Goal: Task Accomplishment & Management: Manage account settings

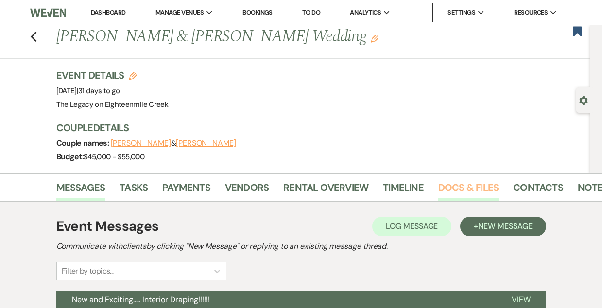
click at [464, 185] on link "Docs & Files" at bounding box center [469, 190] width 60 height 21
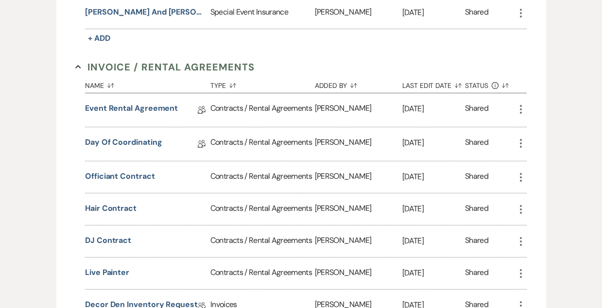
scroll to position [395, 0]
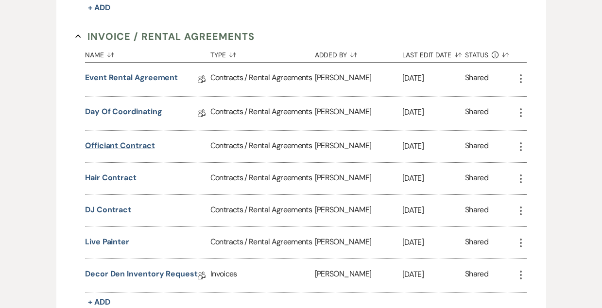
click at [141, 141] on button "Officiant Contract" at bounding box center [120, 146] width 70 height 12
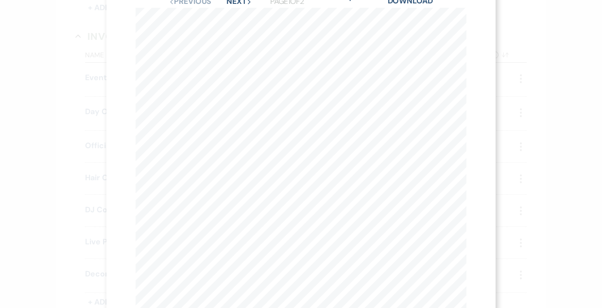
scroll to position [0, 0]
click at [413, 34] on link "Download" at bounding box center [410, 35] width 45 height 10
click at [461, 27] on icon "X" at bounding box center [462, 26] width 9 height 9
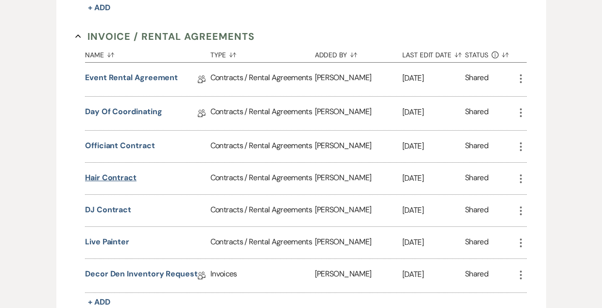
click at [113, 176] on button "Hair Contract" at bounding box center [111, 178] width 52 height 12
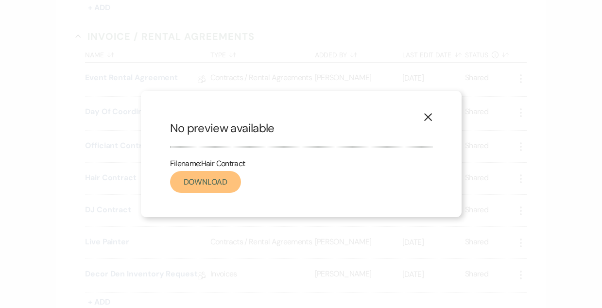
click at [226, 178] on link "Download" at bounding box center [205, 182] width 71 height 22
click at [428, 117] on use "button" at bounding box center [428, 117] width 8 height 8
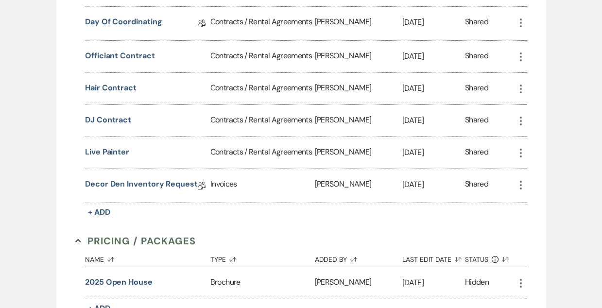
scroll to position [488, 0]
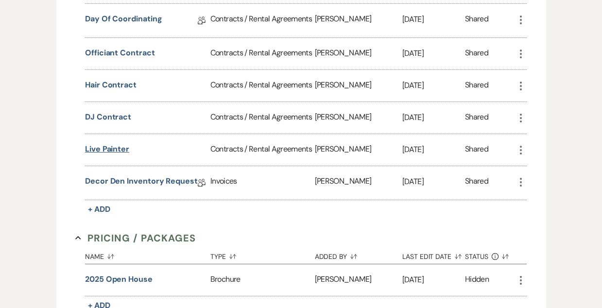
click at [105, 147] on button "Live Painter" at bounding box center [107, 149] width 44 height 12
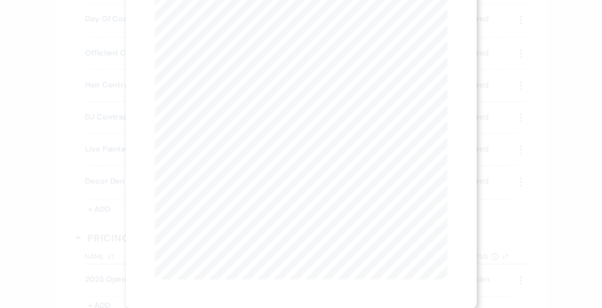
scroll to position [0, 0]
click at [245, 35] on button "Next Next" at bounding box center [250, 36] width 25 height 8
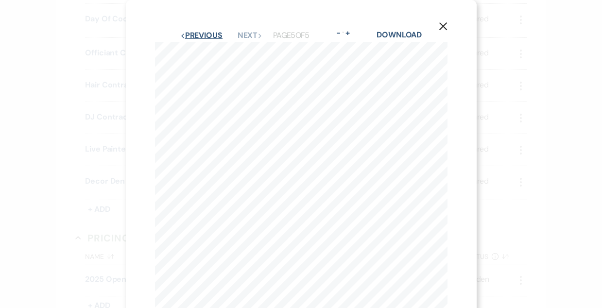
click at [209, 36] on button "Previous Previous" at bounding box center [201, 36] width 42 height 8
click at [208, 36] on button "Previous Previous" at bounding box center [201, 36] width 42 height 8
click at [215, 37] on button "Previous Previous" at bounding box center [201, 36] width 42 height 8
click at [441, 29] on use "button" at bounding box center [443, 26] width 8 height 8
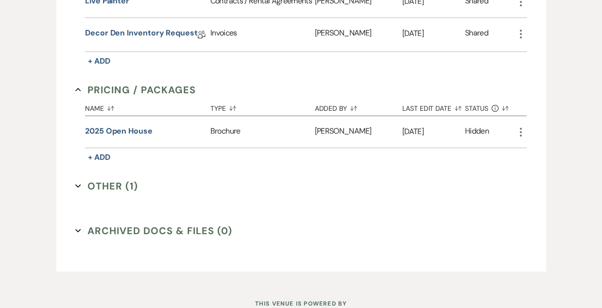
scroll to position [643, 0]
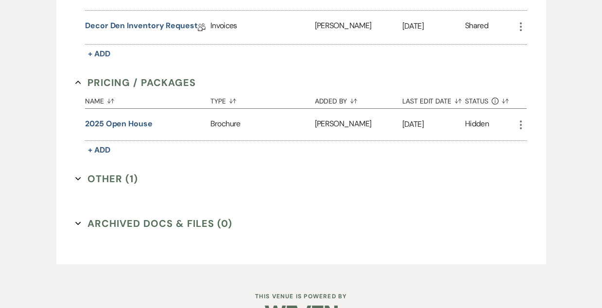
click at [95, 176] on button "Other (1) Expand" at bounding box center [106, 179] width 63 height 15
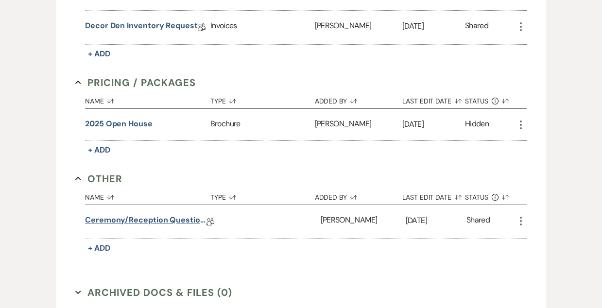
click at [171, 222] on link "Ceremony/Reception Questionnaire" at bounding box center [146, 221] width 122 height 15
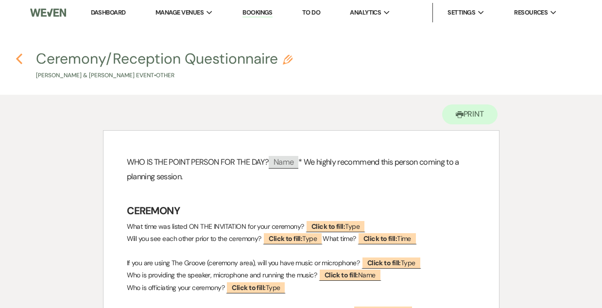
click at [19, 55] on use "button" at bounding box center [19, 58] width 6 height 11
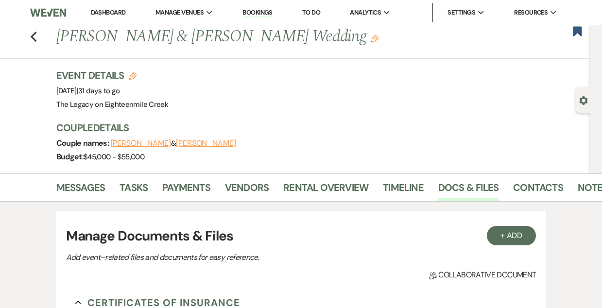
click at [115, 15] on link "Dashboard" at bounding box center [108, 12] width 35 height 8
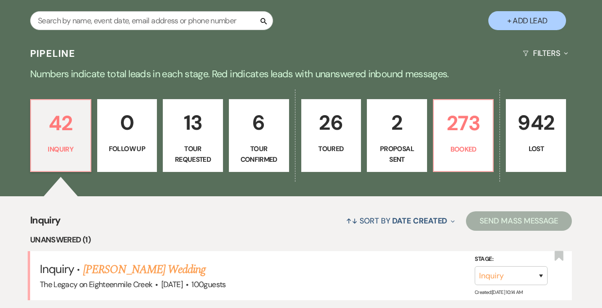
scroll to position [175, 0]
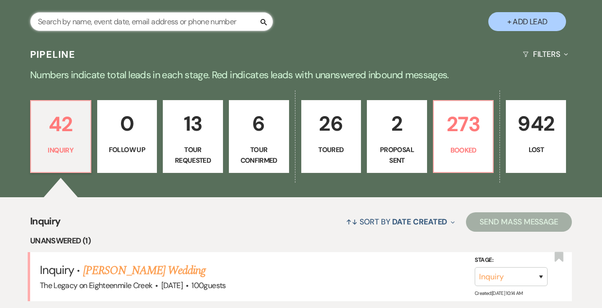
click at [90, 19] on input "text" at bounding box center [151, 21] width 243 height 19
type input "[PERSON_NAME]"
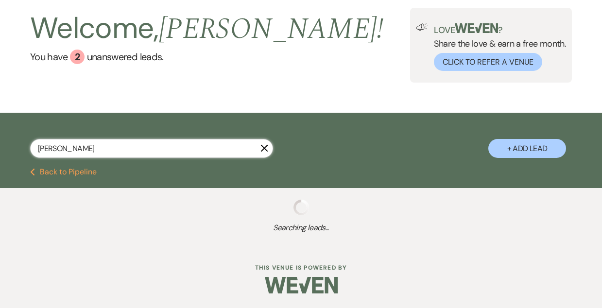
select select "4"
select select "5"
select select "8"
select select "7"
select select "8"
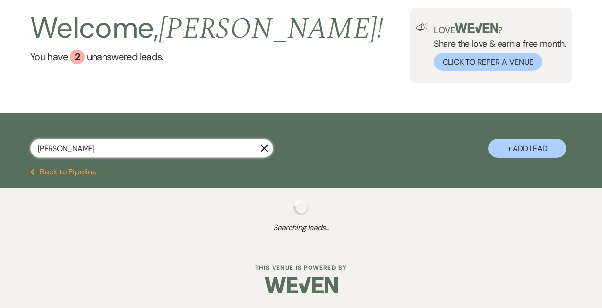
select select "6"
select select "8"
select select "9"
select select "8"
select select "5"
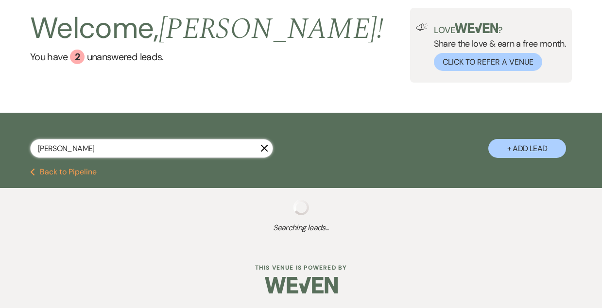
select select "8"
select select "10"
select select "8"
select select "5"
select select "8"
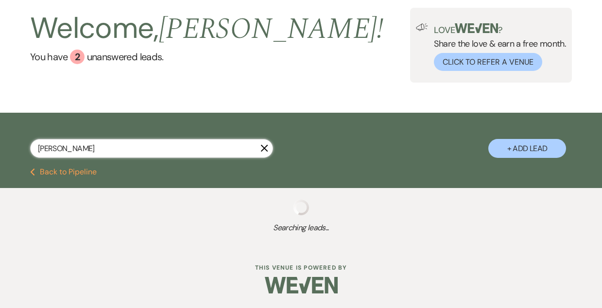
select select "9"
select select "8"
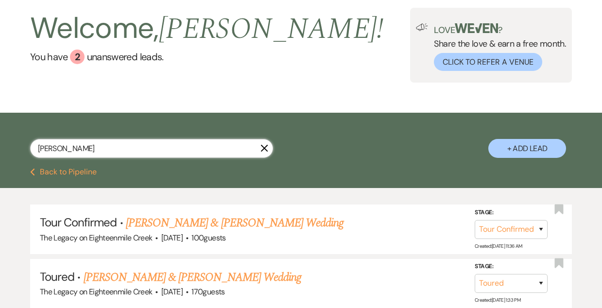
scroll to position [175, 0]
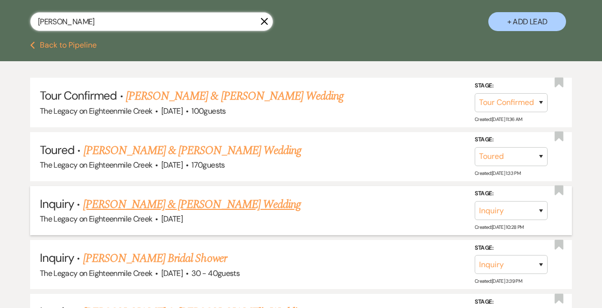
type input "[PERSON_NAME]"
click at [143, 205] on link "[PERSON_NAME] & [PERSON_NAME] Wedding" at bounding box center [192, 205] width 218 height 18
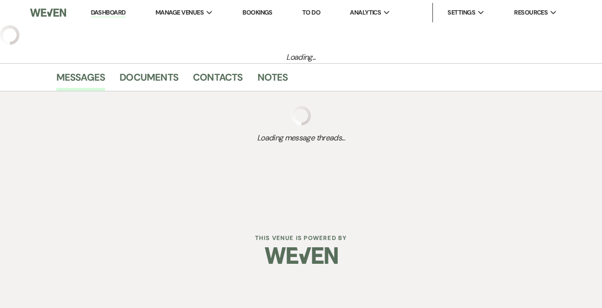
select select "5"
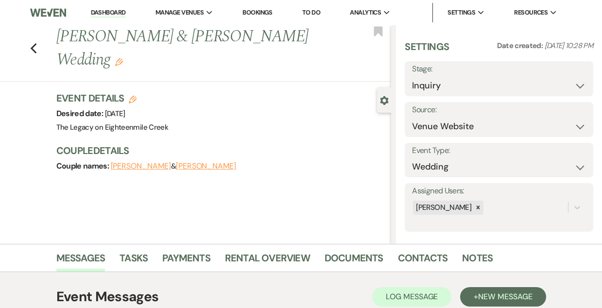
scroll to position [165, 0]
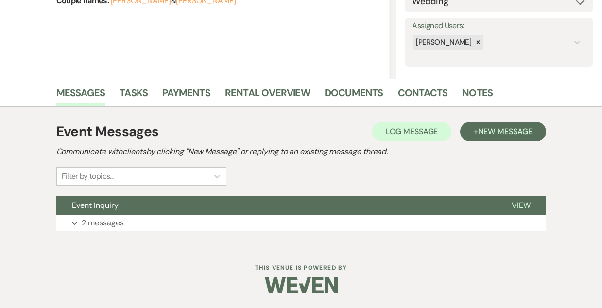
click at [269, 204] on button "Event Inquiry" at bounding box center [276, 205] width 440 height 18
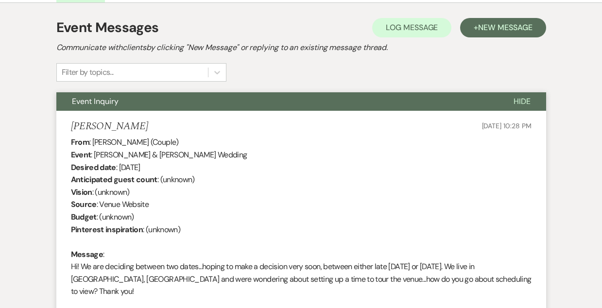
scroll to position [0, 0]
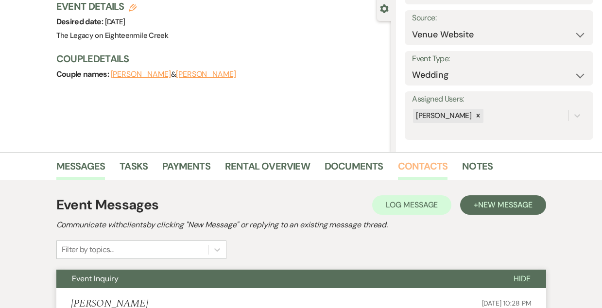
click at [415, 165] on link "Contacts" at bounding box center [423, 168] width 50 height 21
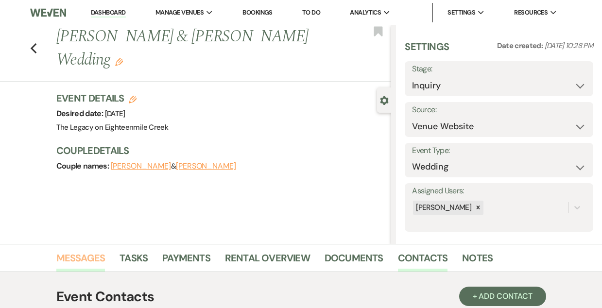
click at [80, 252] on link "Messages" at bounding box center [80, 260] width 49 height 21
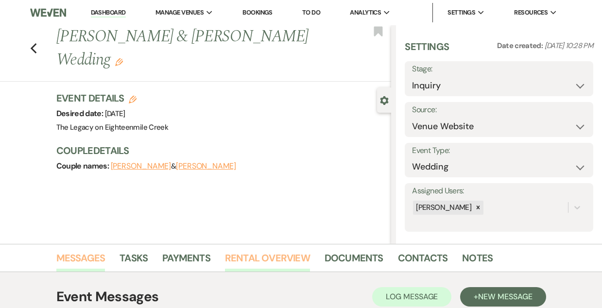
scroll to position [165, 0]
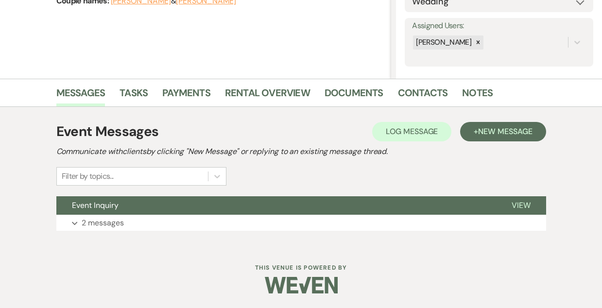
click at [226, 194] on div "Event Messages Log Log Message + New Message Communicate with clients by clicki…" at bounding box center [301, 176] width 490 height 119
click at [235, 210] on button "Event Inquiry" at bounding box center [276, 205] width 440 height 18
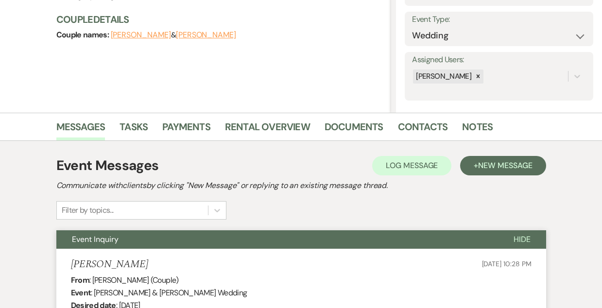
scroll to position [0, 0]
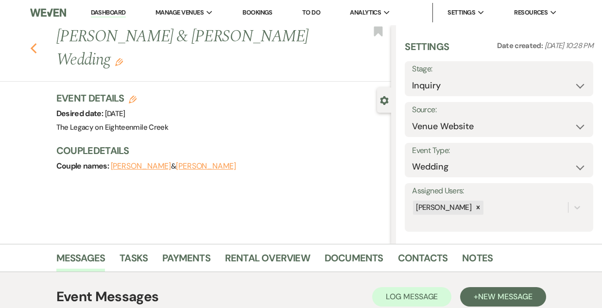
click at [35, 43] on icon "Previous" at bounding box center [33, 49] width 7 height 12
select select "4"
select select "5"
select select "8"
select select "7"
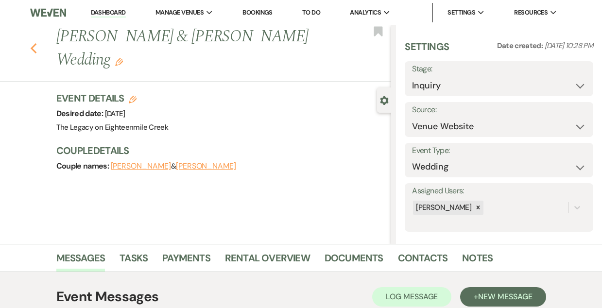
select select "8"
select select "6"
select select "8"
select select "9"
select select "8"
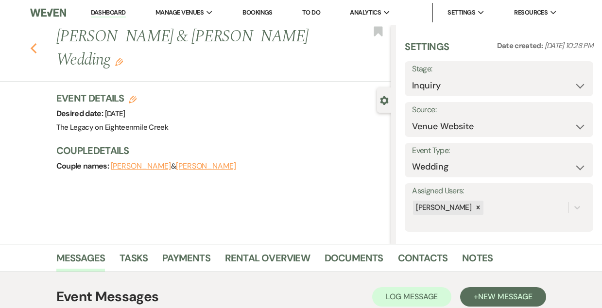
select select "5"
select select "8"
select select "10"
select select "8"
select select "5"
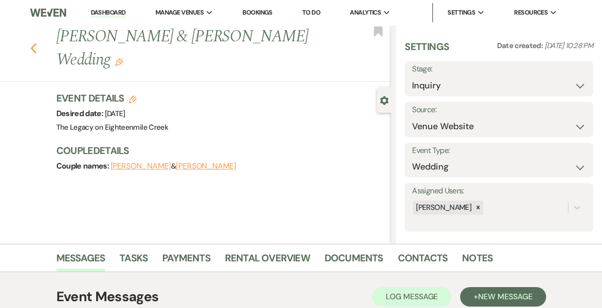
select select "8"
select select "9"
select select "8"
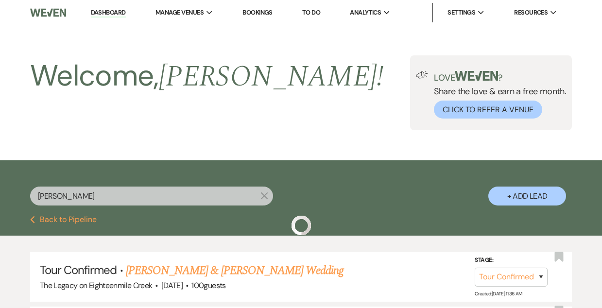
scroll to position [175, 0]
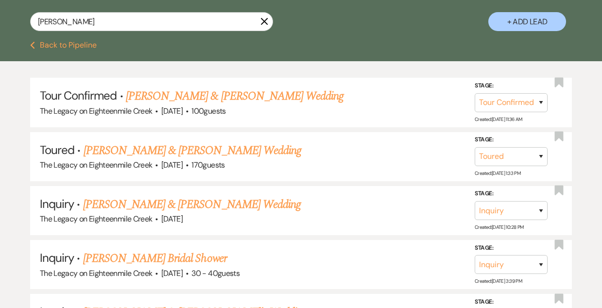
click at [99, 32] on div "[PERSON_NAME]" at bounding box center [151, 25] width 243 height 27
click at [93, 20] on input "[PERSON_NAME]" at bounding box center [151, 21] width 243 height 19
type input "a"
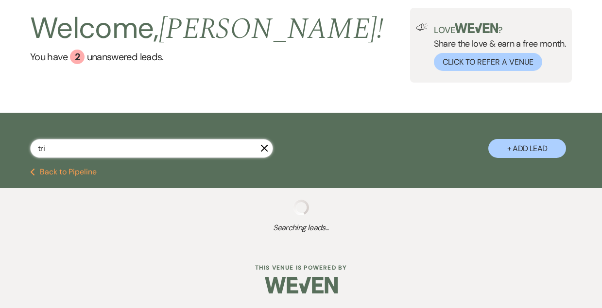
type input "trin"
select select "4"
select select "8"
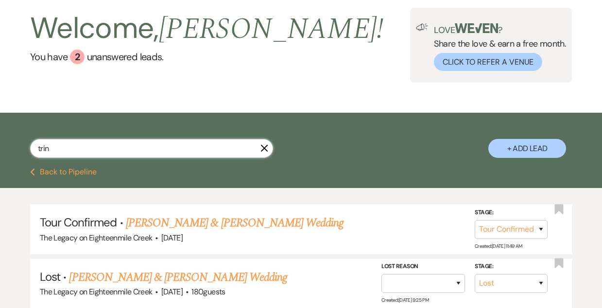
scroll to position [125, 0]
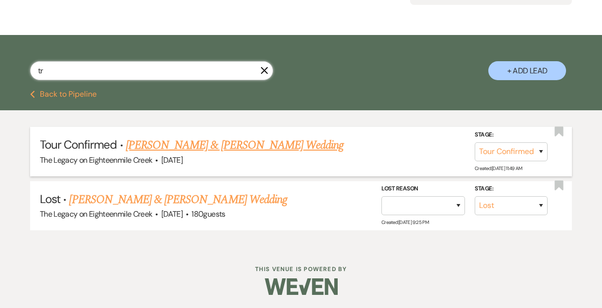
type input "t"
type input "[PERSON_NAME]"
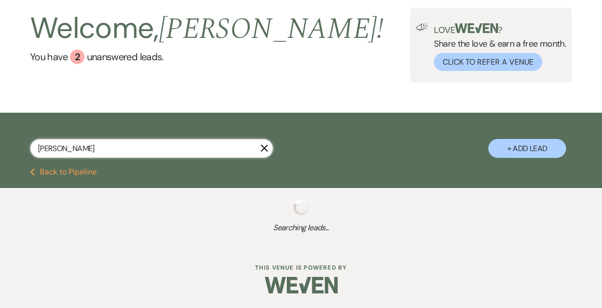
select select "2"
select select "5"
select select "8"
select select "5"
select select "8"
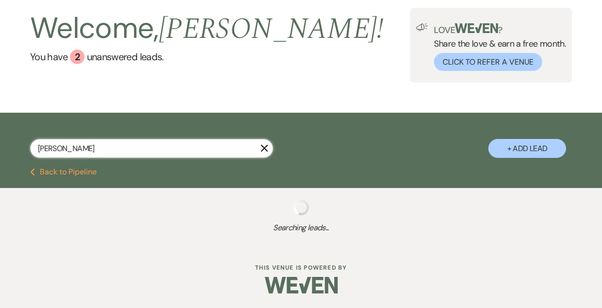
select select "5"
select select "8"
select select "5"
select select "8"
select select "5"
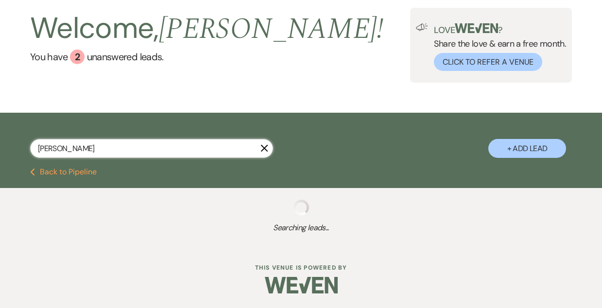
select select "8"
select select "5"
select select "8"
select select "5"
select select "8"
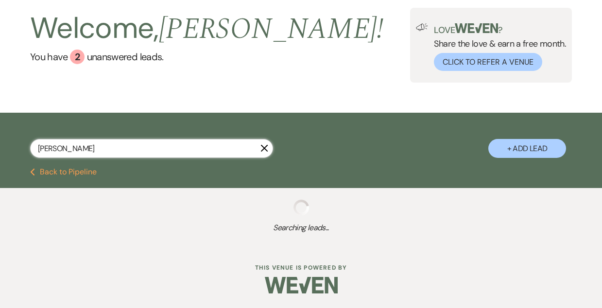
select select "6"
select select "8"
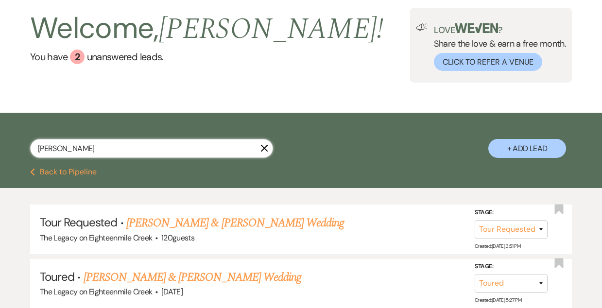
scroll to position [175, 0]
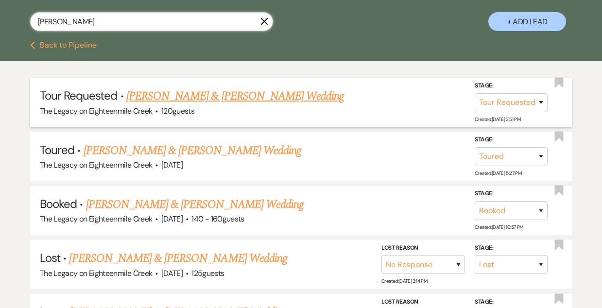
type input "[PERSON_NAME]"
click at [522, 106] on select "Inquiry Follow Up Tour Requested Tour Confirmed Toured Proposal Sent Booked Lost" at bounding box center [511, 102] width 73 height 19
select select "4"
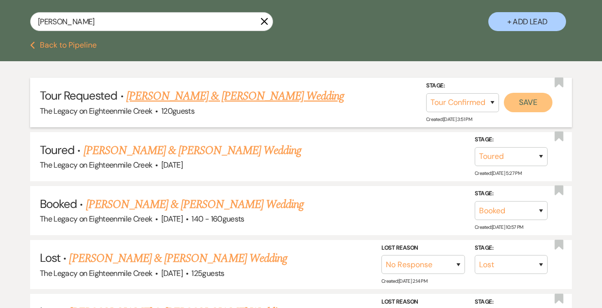
click at [533, 103] on button "Save" at bounding box center [528, 102] width 49 height 19
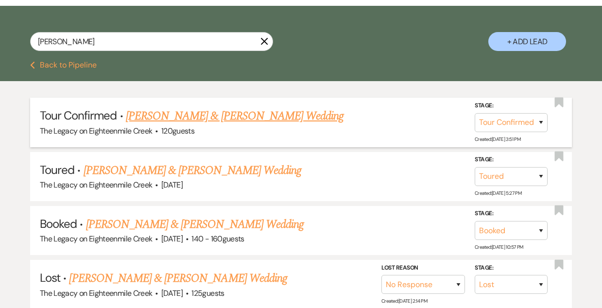
scroll to position [0, 0]
